Goal: Navigation & Orientation: Find specific page/section

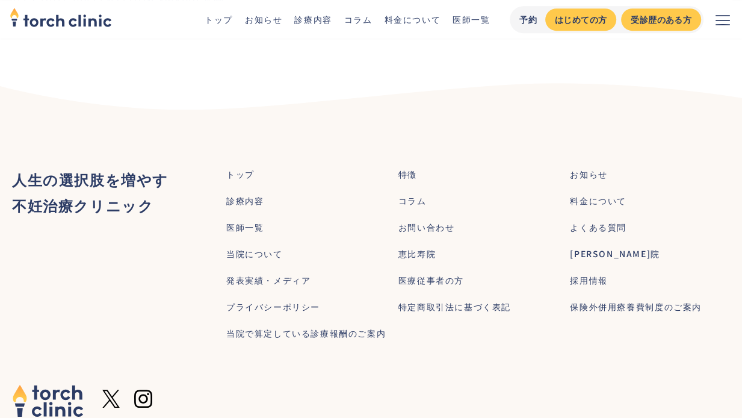
scroll to position [722, 0]
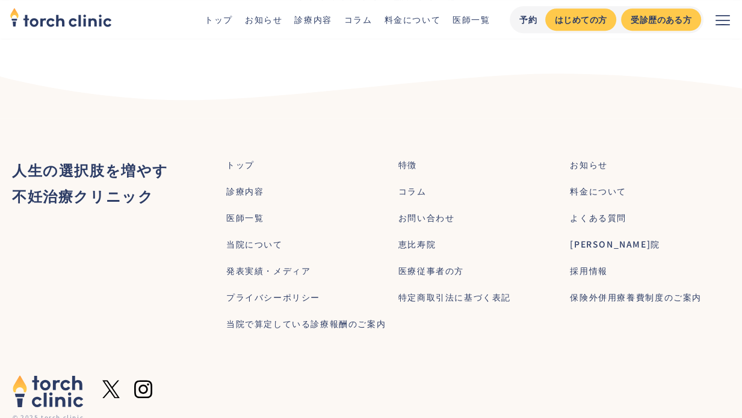
click at [243, 250] on div "当院について" at bounding box center [254, 244] width 57 height 13
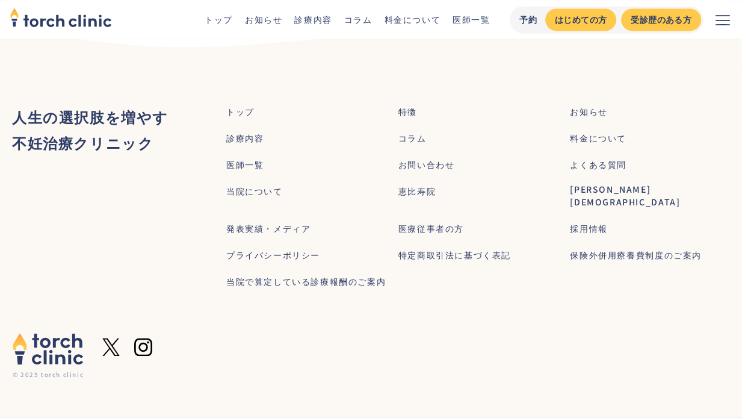
scroll to position [1474, 0]
click at [269, 197] on div "当院について" at bounding box center [254, 191] width 57 height 13
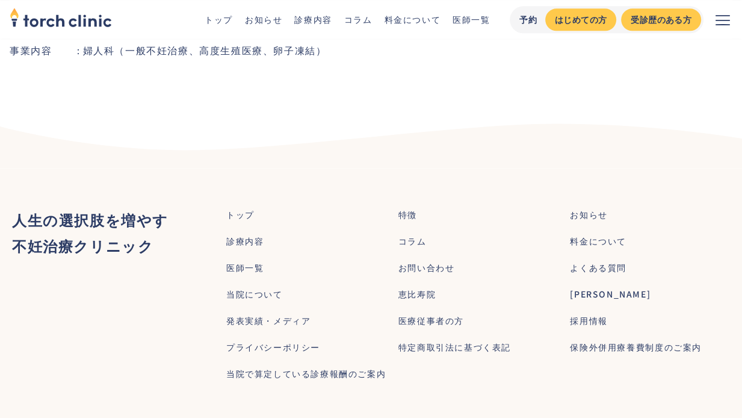
scroll to position [1444, 0]
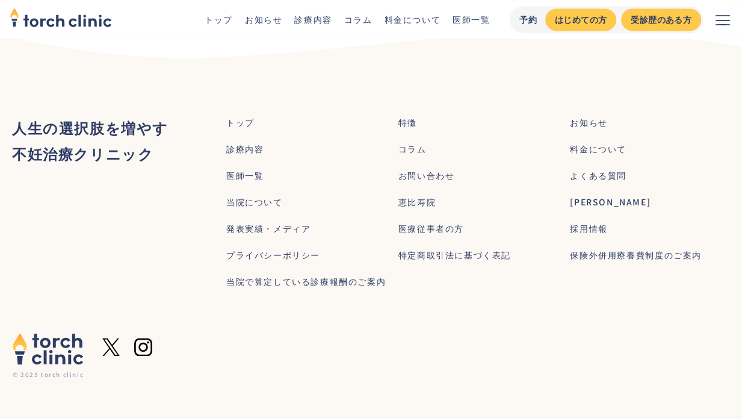
click at [255, 182] on div "医師一覧" at bounding box center [244, 175] width 37 height 13
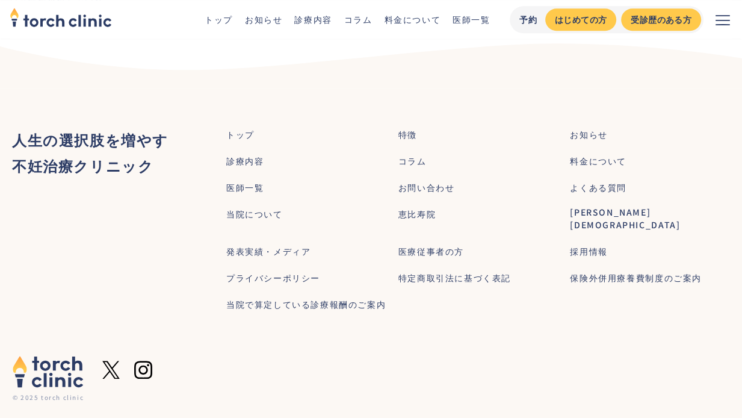
scroll to position [915, 0]
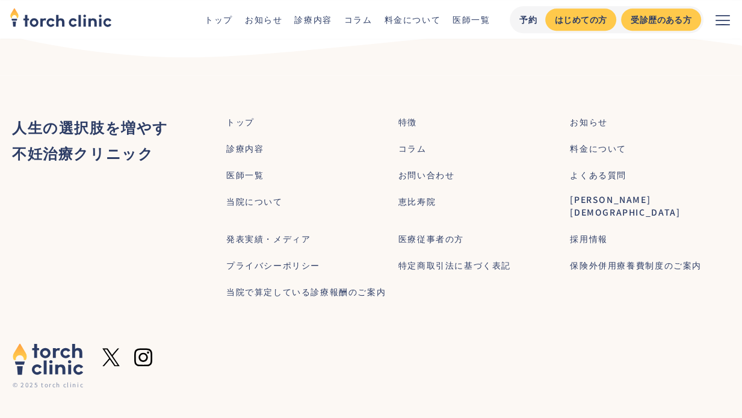
click at [249, 142] on div "診療内容" at bounding box center [244, 148] width 37 height 13
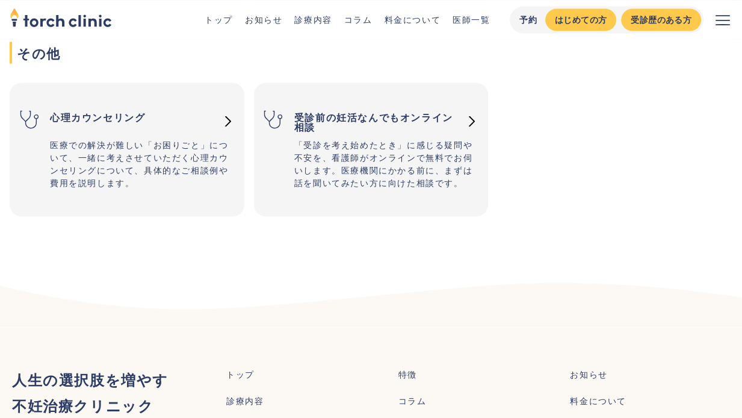
scroll to position [1998, 0]
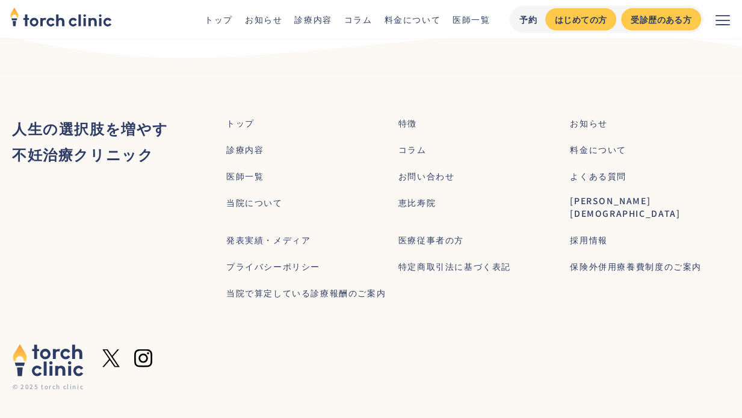
click at [589, 123] on div "お知らせ" at bounding box center [588, 123] width 37 height 13
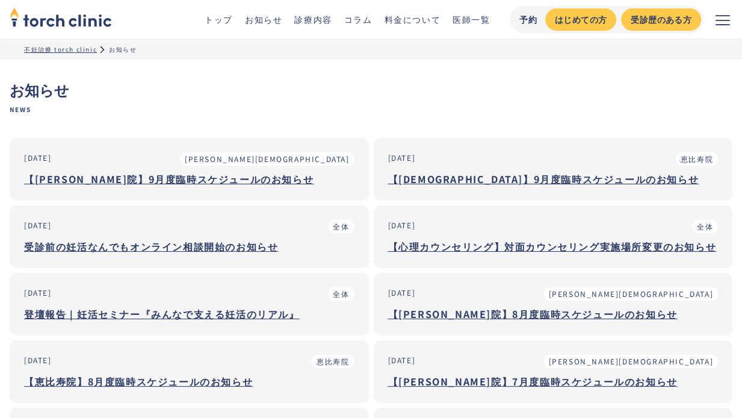
click at [726, 24] on icon "メニューを開く" at bounding box center [723, 20] width 14 height 14
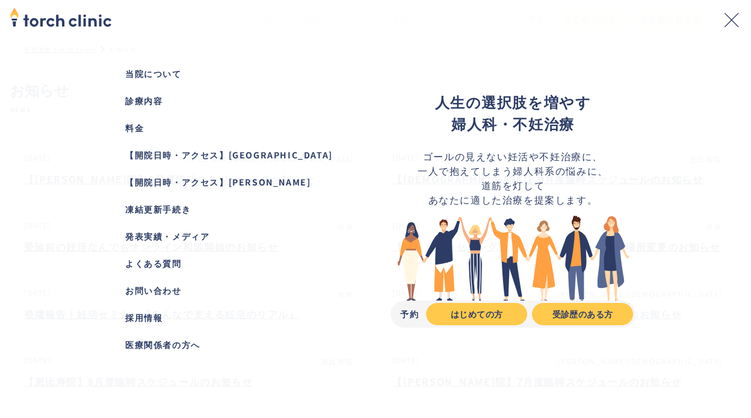
click at [727, 13] on icon "メニューを閉じる" at bounding box center [732, 20] width 14 height 14
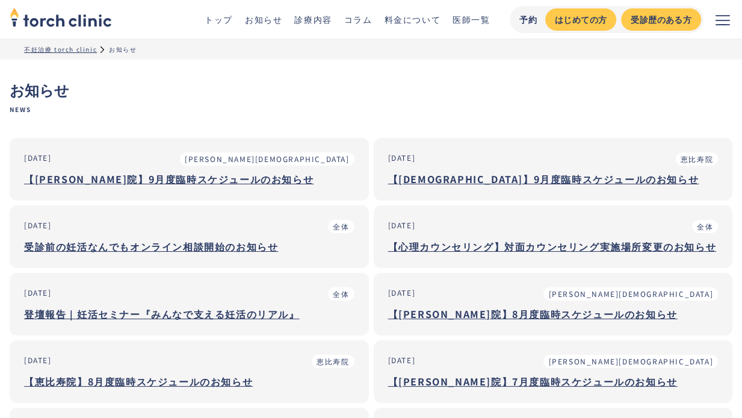
click at [316, 21] on link "診療内容" at bounding box center [312, 19] width 37 height 12
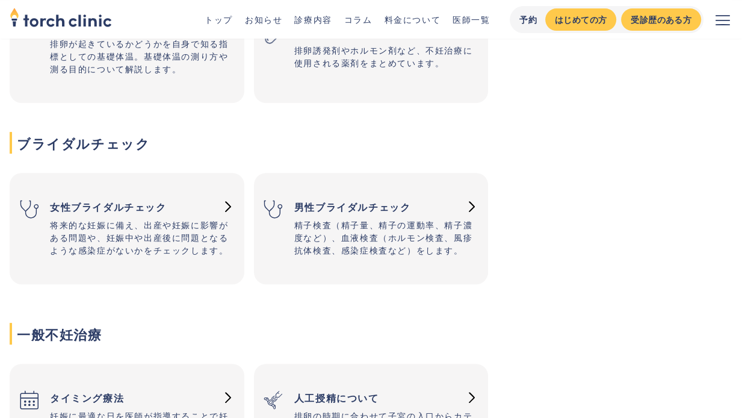
scroll to position [301, 0]
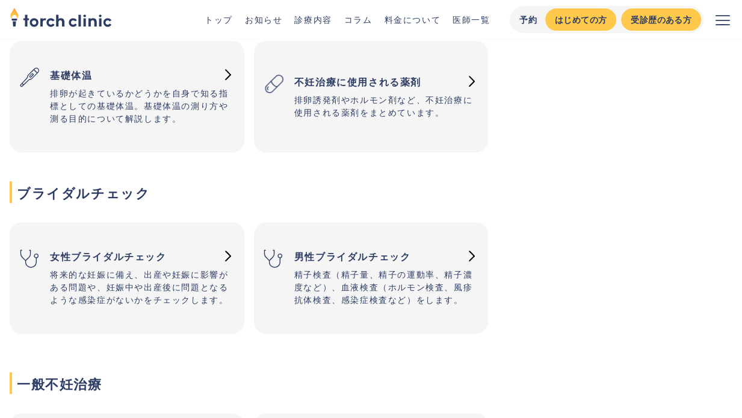
click at [258, 21] on link "お知らせ" at bounding box center [263, 19] width 37 height 12
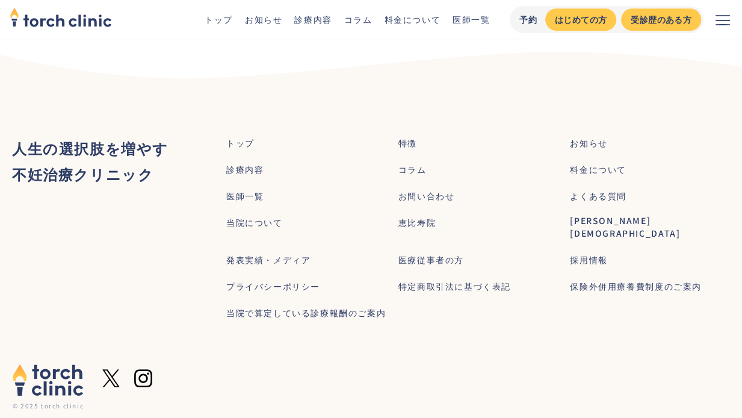
scroll to position [527, 0]
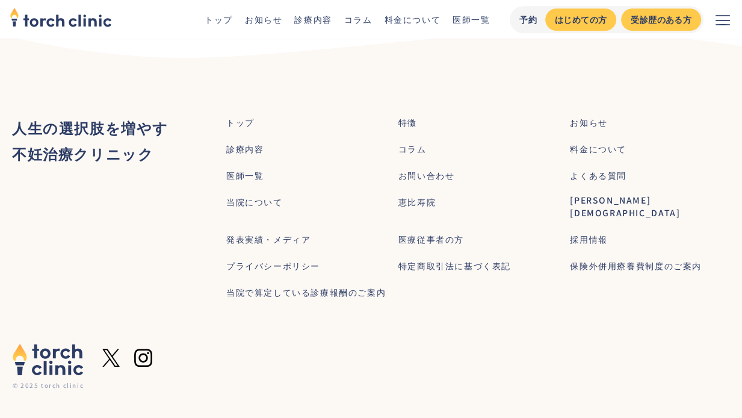
click at [589, 178] on div "よくある質問" at bounding box center [598, 175] width 57 height 13
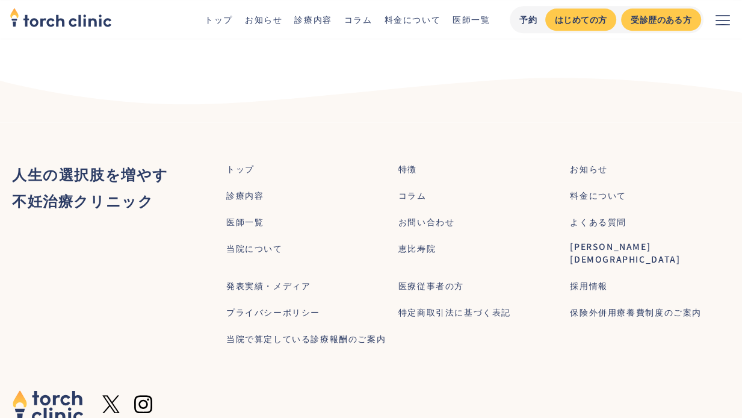
scroll to position [921, 0]
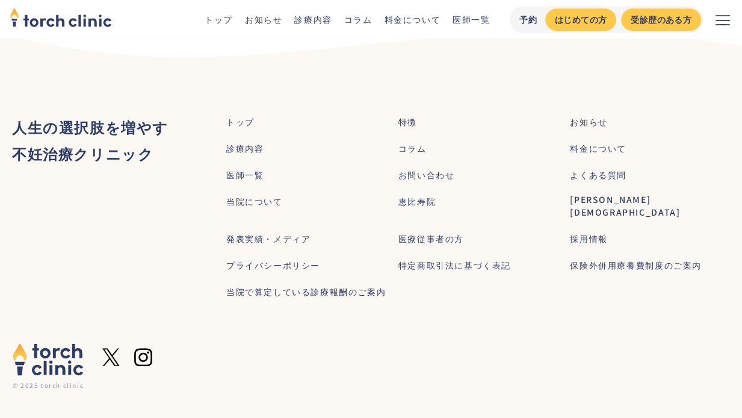
click at [582, 180] on div "よくある質問" at bounding box center [598, 175] width 57 height 13
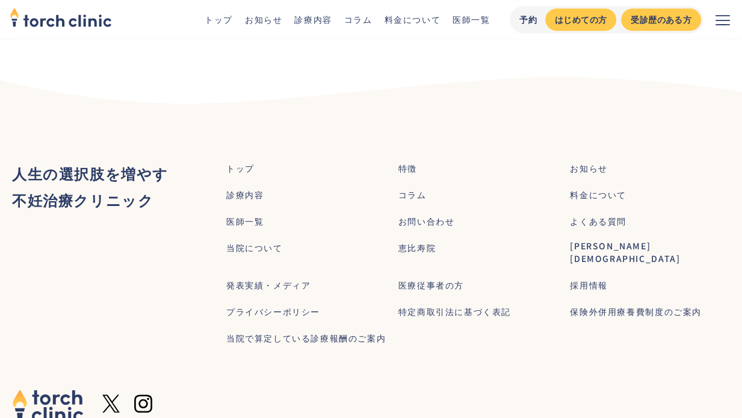
scroll to position [903, 0]
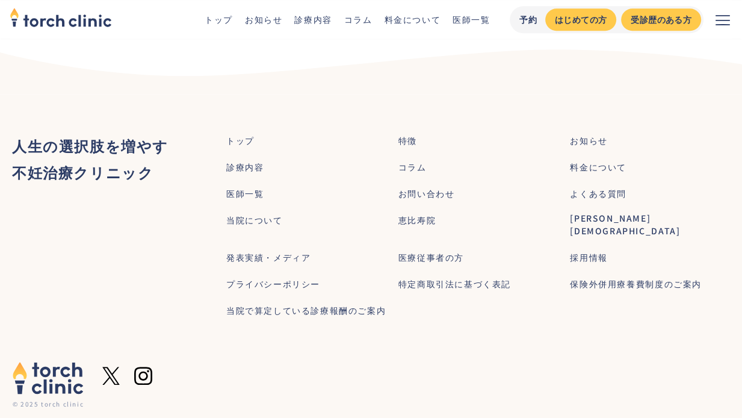
drag, startPoint x: 419, startPoint y: 231, endPoint x: 416, endPoint y: 225, distance: 6.5
click at [419, 230] on ul "トップ 特徴 お知らせ 診療内容 コラム 料金について 医師一覧 お問い合わせ よくある質問 当院について 恵比寿院 上野院 発表実績・メディア 医療従事者の…" at bounding box center [478, 224] width 504 height 184
click at [409, 217] on div "恵比寿院" at bounding box center [416, 220] width 37 height 13
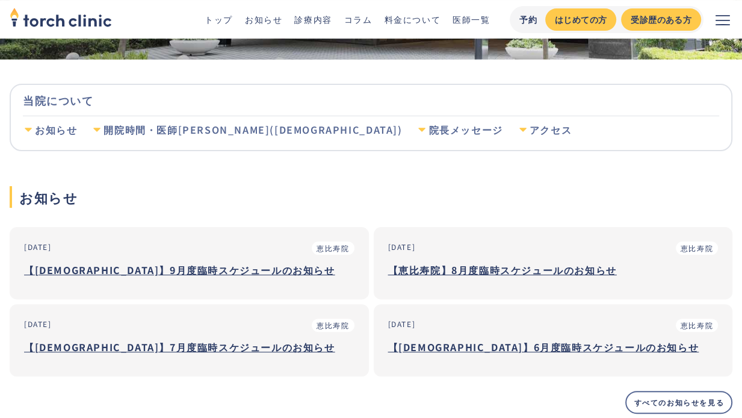
click at [181, 134] on div "開院時間・医師[PERSON_NAME]([DEMOGRAPHIC_DATA])" at bounding box center [253, 129] width 298 height 13
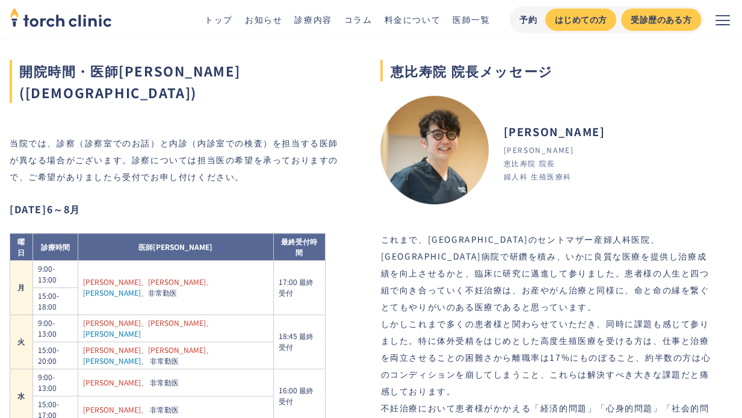
scroll to position [607, 0]
click at [618, 125] on div "恵比寿院 院長メッセージ Takuhiko [GEOGRAPHIC_DATA][PERSON_NAME] 婦人科 生殖医療科 [GEOGRAPHIC_DATA…" at bounding box center [546, 310] width 332 height 617
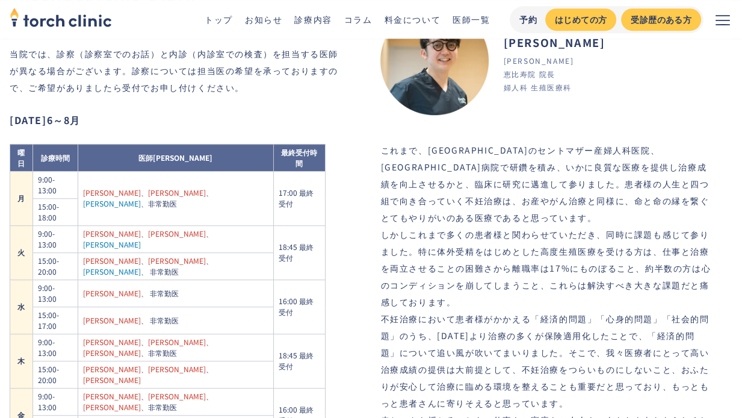
scroll to position [667, 0]
